Goal: Transaction & Acquisition: Purchase product/service

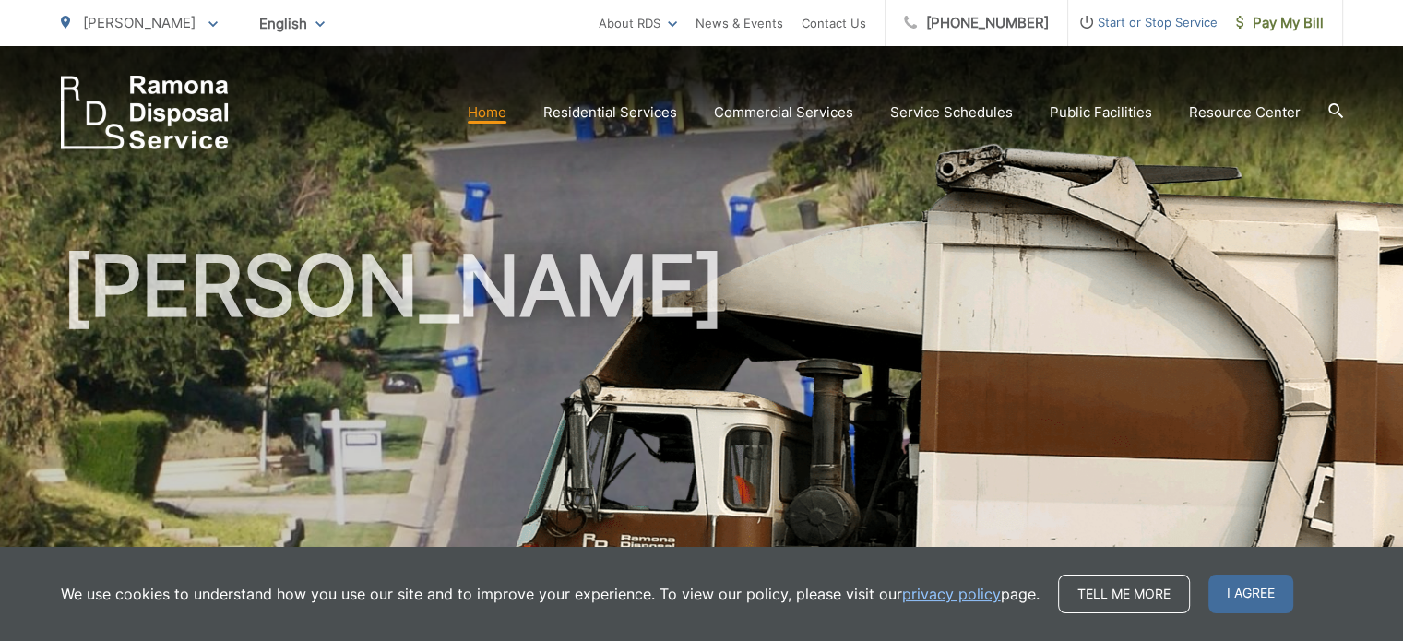
click at [837, 349] on h1 "[PERSON_NAME]" at bounding box center [702, 532] width 1282 height 584
click at [498, 115] on link "Home" at bounding box center [487, 112] width 39 height 22
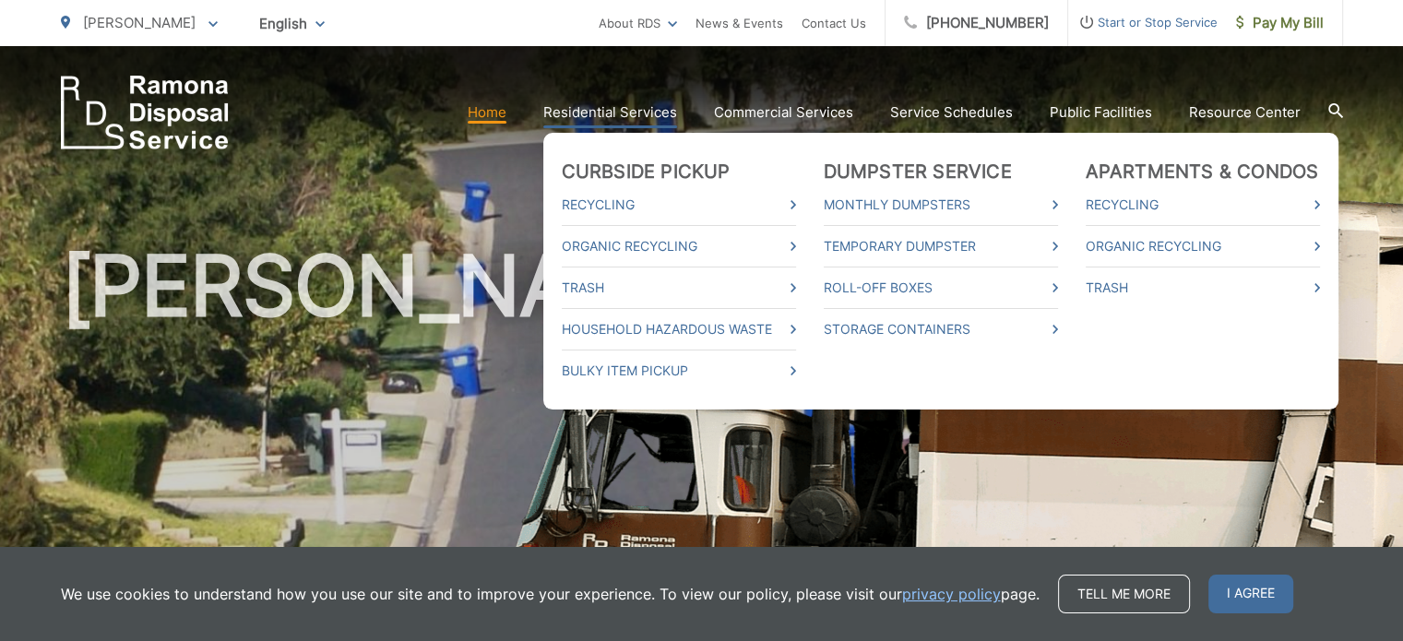
click at [574, 109] on link "Residential Services" at bounding box center [610, 112] width 134 height 22
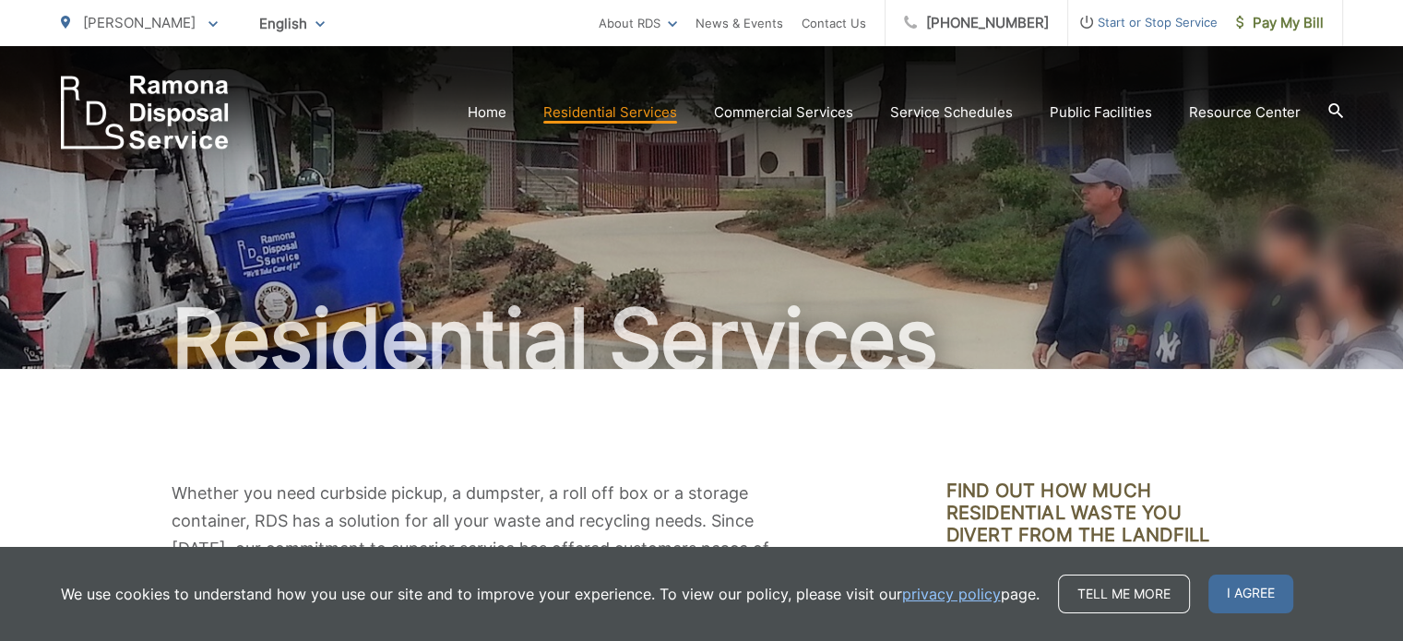
click at [968, 333] on h1 "Residential Services" at bounding box center [702, 339] width 1282 height 92
click at [1246, 593] on span "I agree" at bounding box center [1250, 593] width 85 height 39
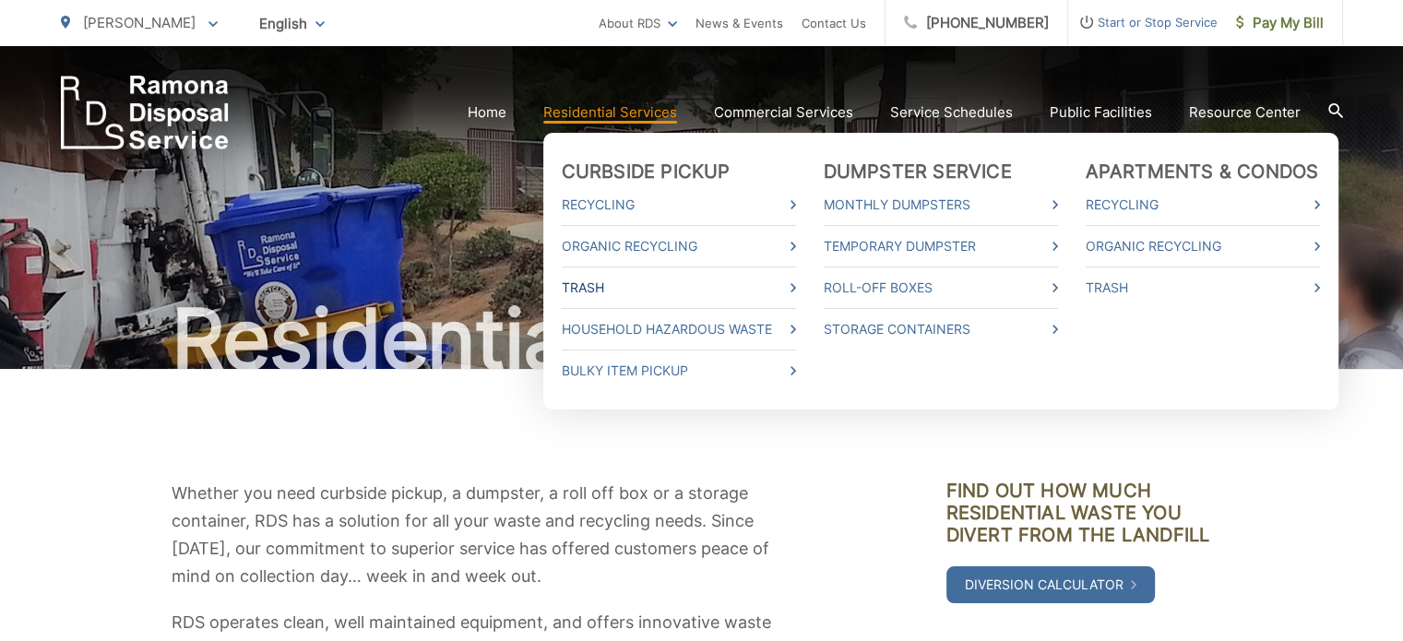
click at [740, 288] on link "Trash" at bounding box center [679, 288] width 234 height 22
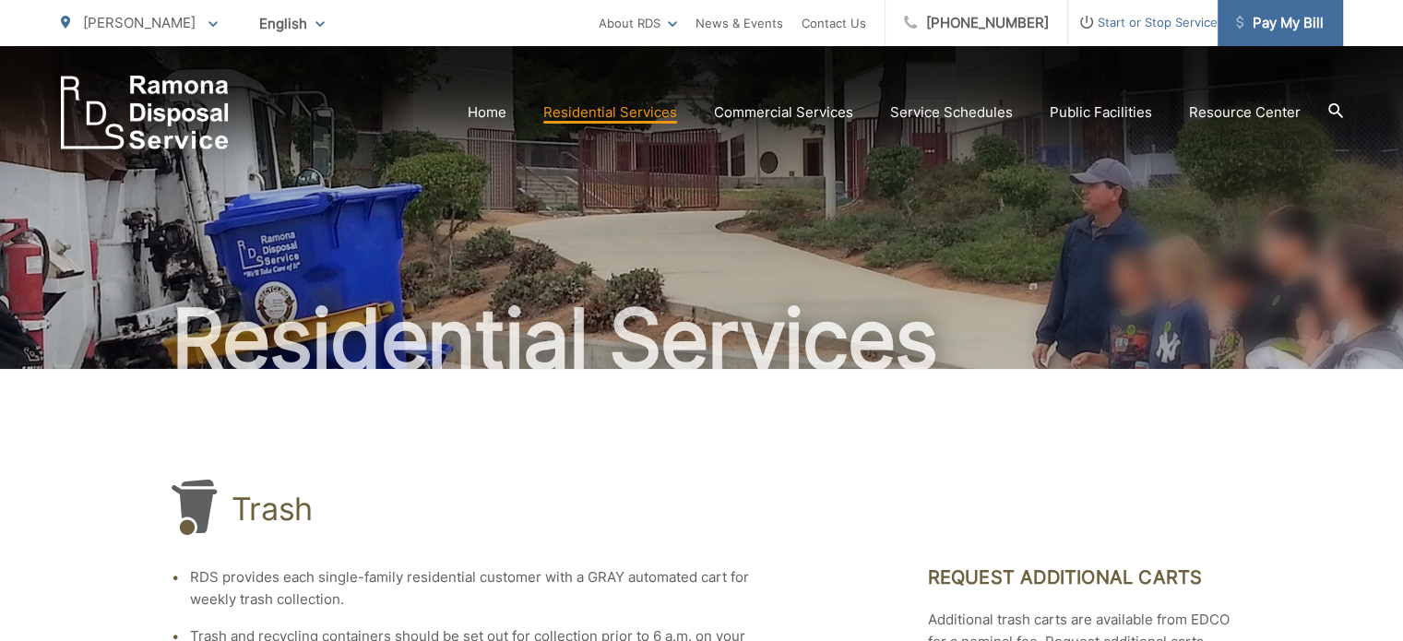
click at [1268, 21] on span "Pay My Bill" at bounding box center [1280, 23] width 88 height 22
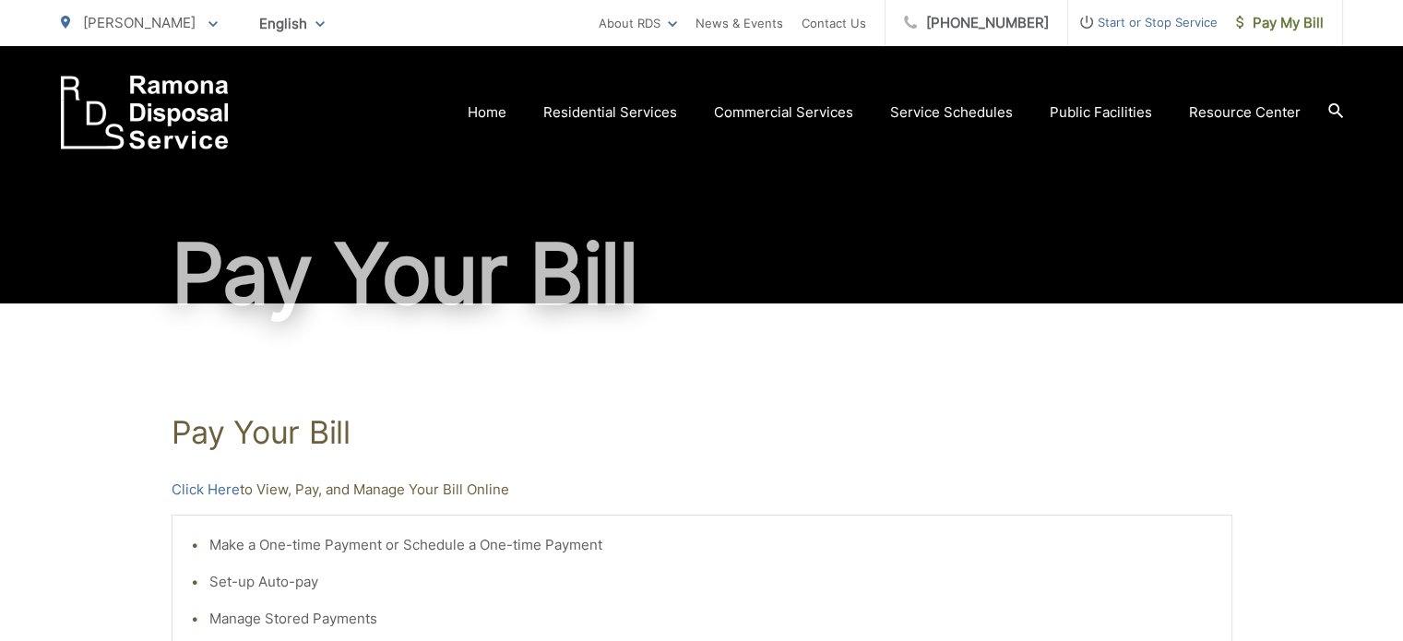
scroll to position [87, 0]
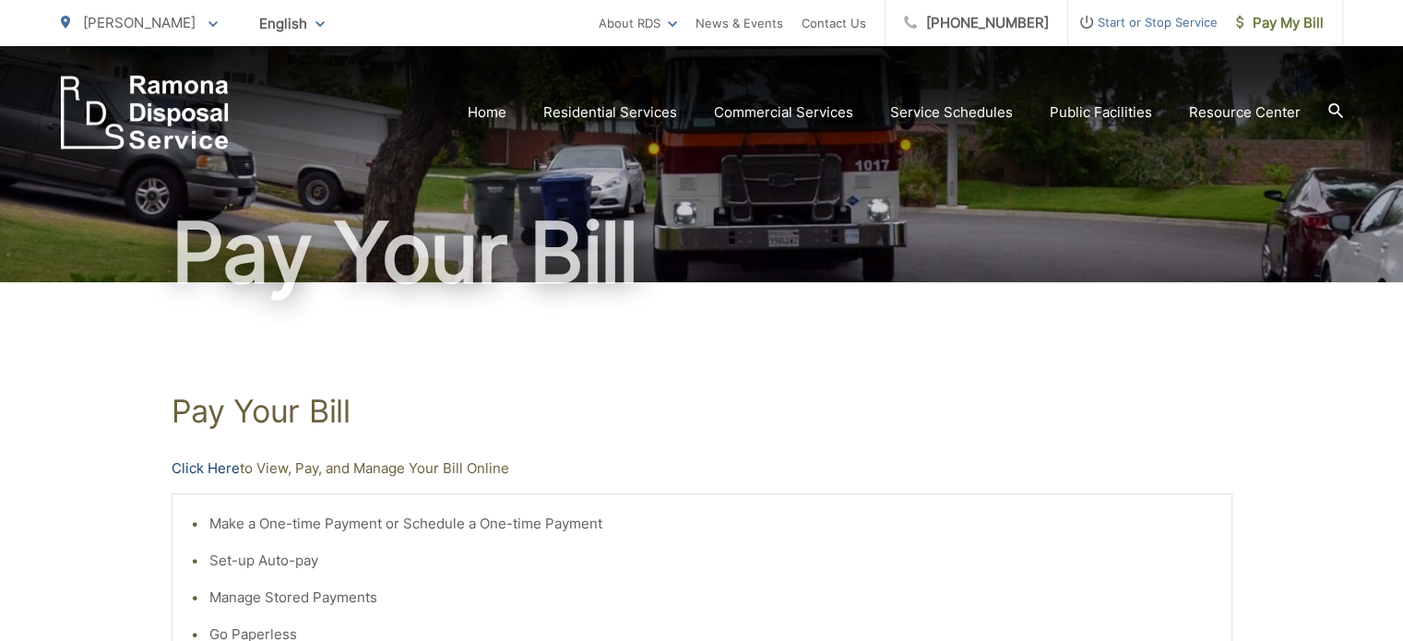
drag, startPoint x: 858, startPoint y: 405, endPoint x: 225, endPoint y: 470, distance: 636.9
click at [225, 470] on link "Click Here" at bounding box center [206, 468] width 68 height 22
